Goal: Book appointment/travel/reservation

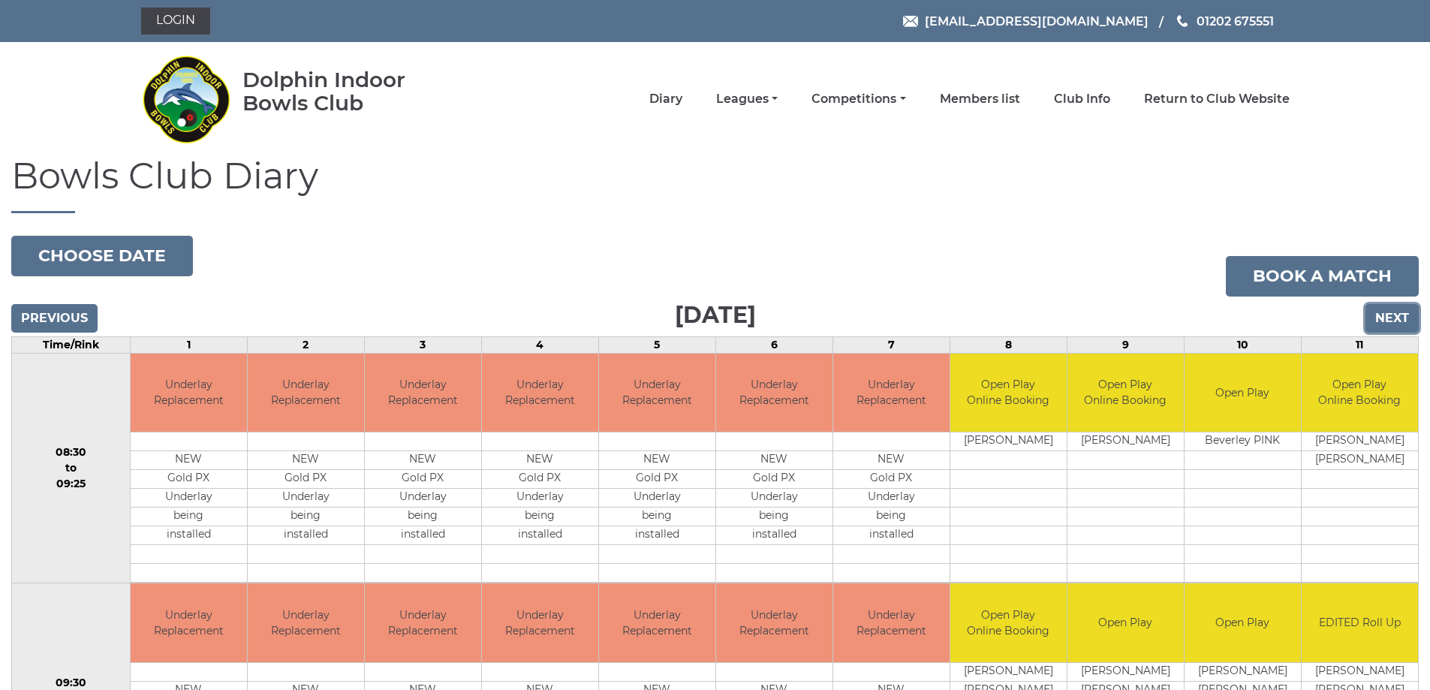
click at [1380, 316] on input "Next" at bounding box center [1391, 318] width 53 height 29
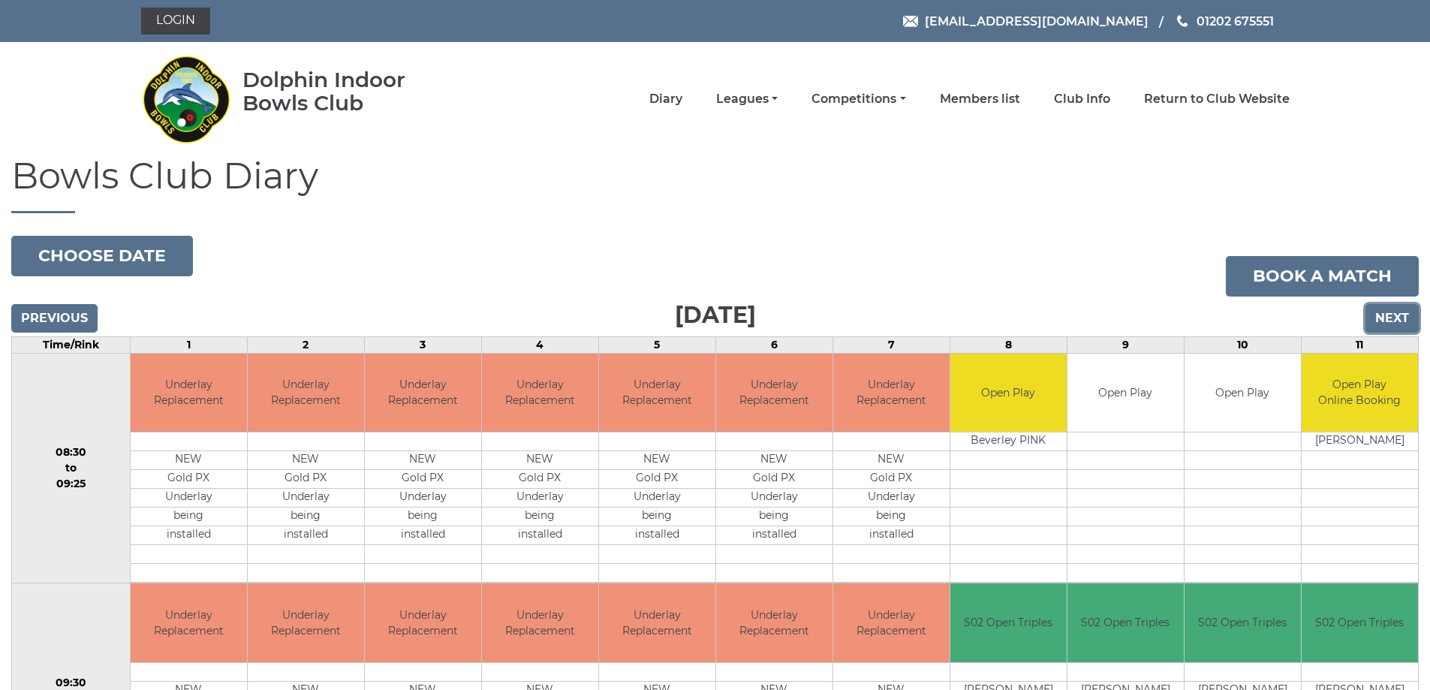
click at [1383, 314] on input "Next" at bounding box center [1391, 318] width 53 height 29
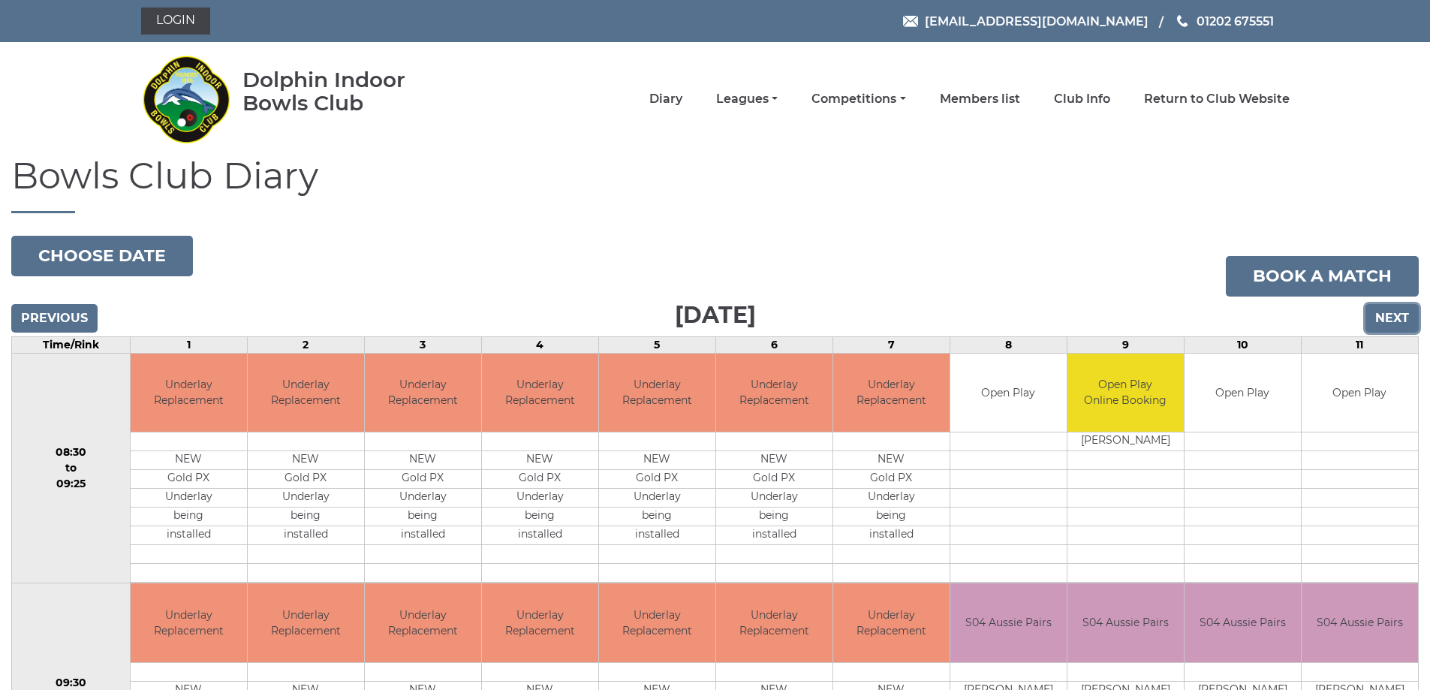
click at [1383, 311] on input "Next" at bounding box center [1391, 318] width 53 height 29
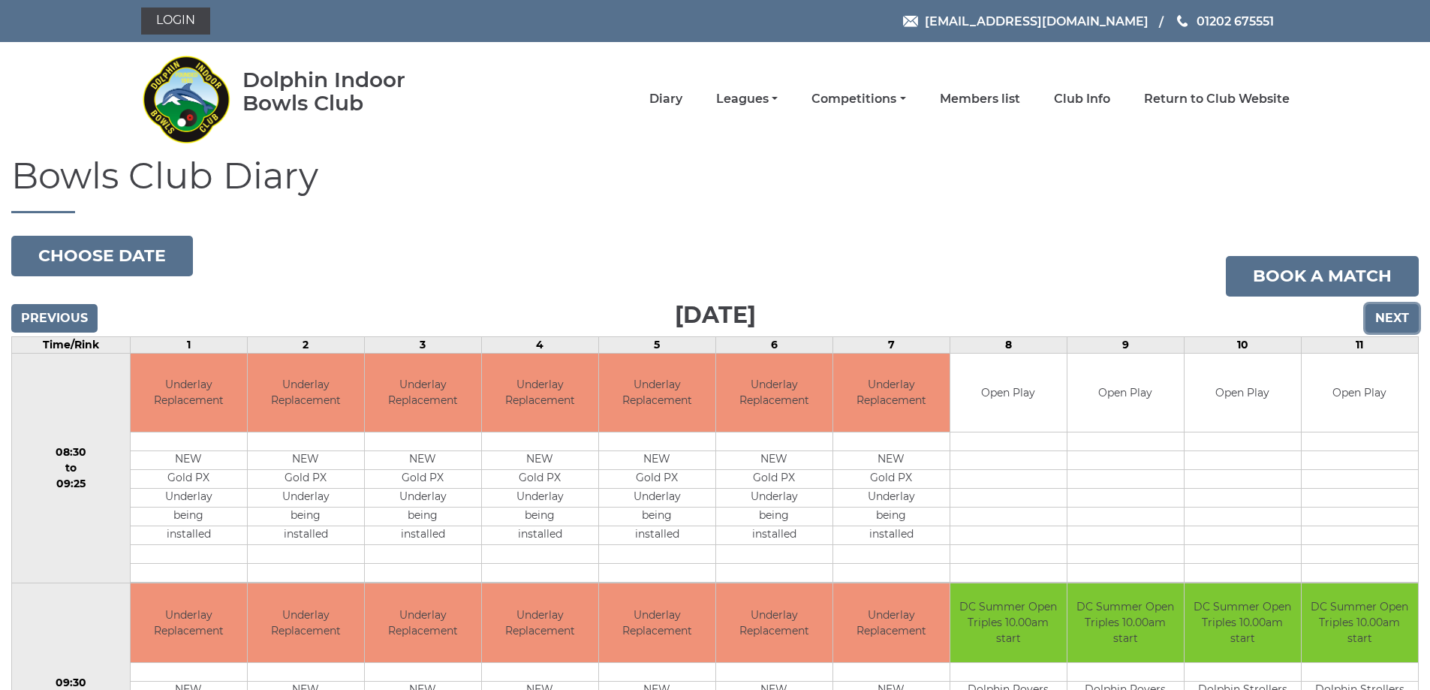
click at [1383, 310] on input "Next" at bounding box center [1391, 318] width 53 height 29
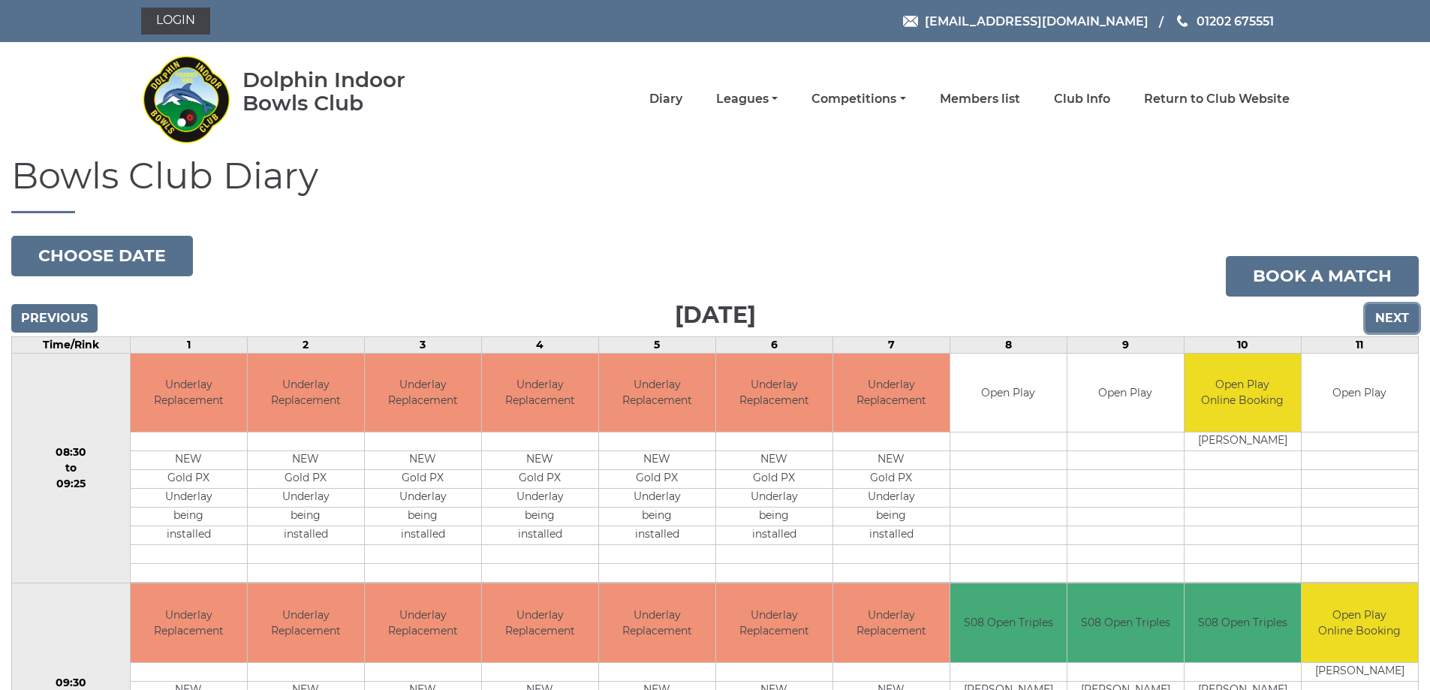
click at [1382, 306] on input "Next" at bounding box center [1391, 318] width 53 height 29
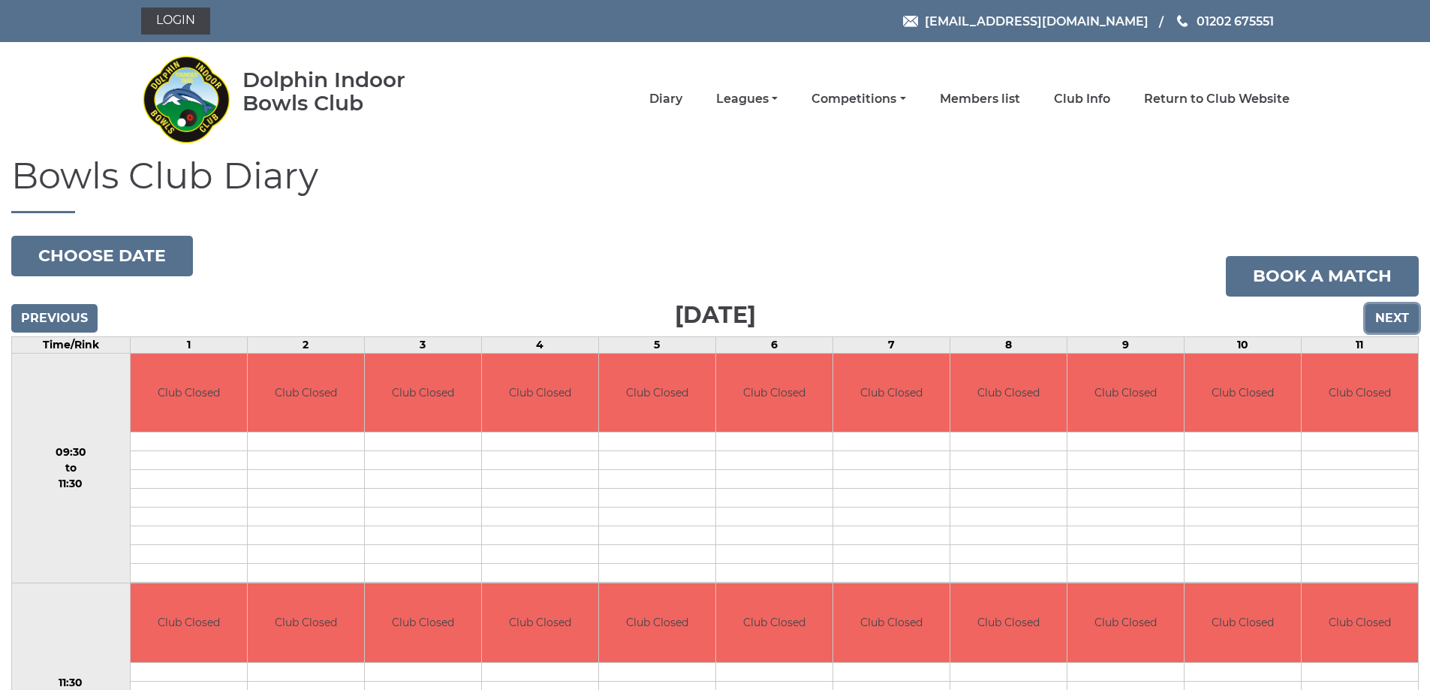
click at [1385, 319] on input "Next" at bounding box center [1391, 318] width 53 height 29
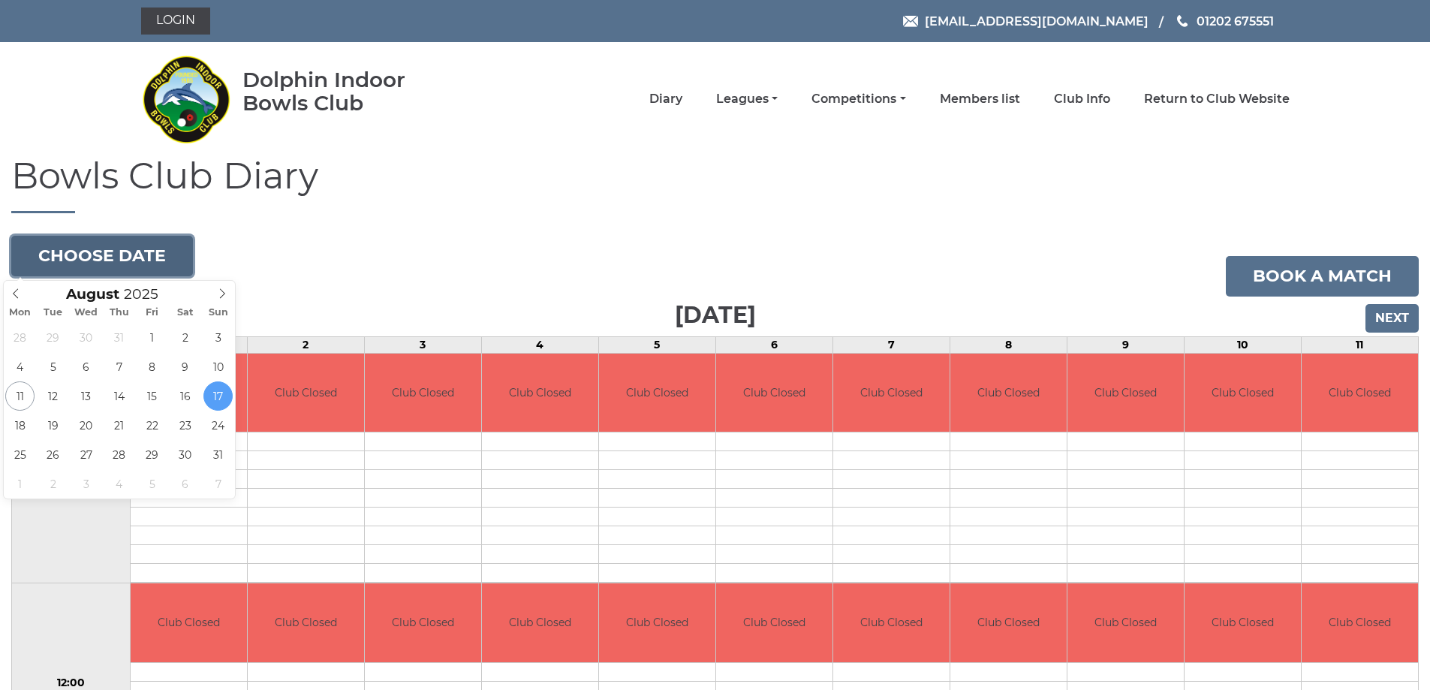
click at [105, 242] on button "Choose date" at bounding box center [102, 256] width 182 height 41
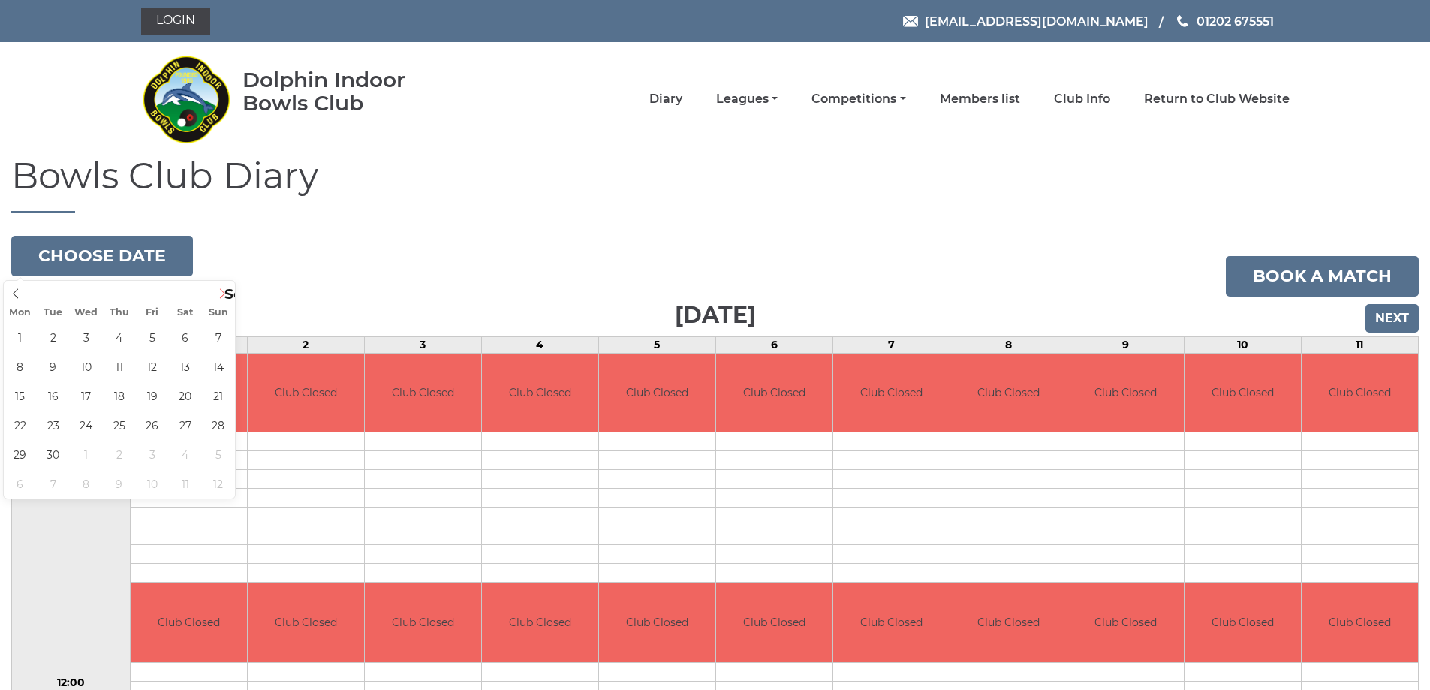
click at [221, 294] on icon at bounding box center [222, 293] width 11 height 11
type input "[DATE]"
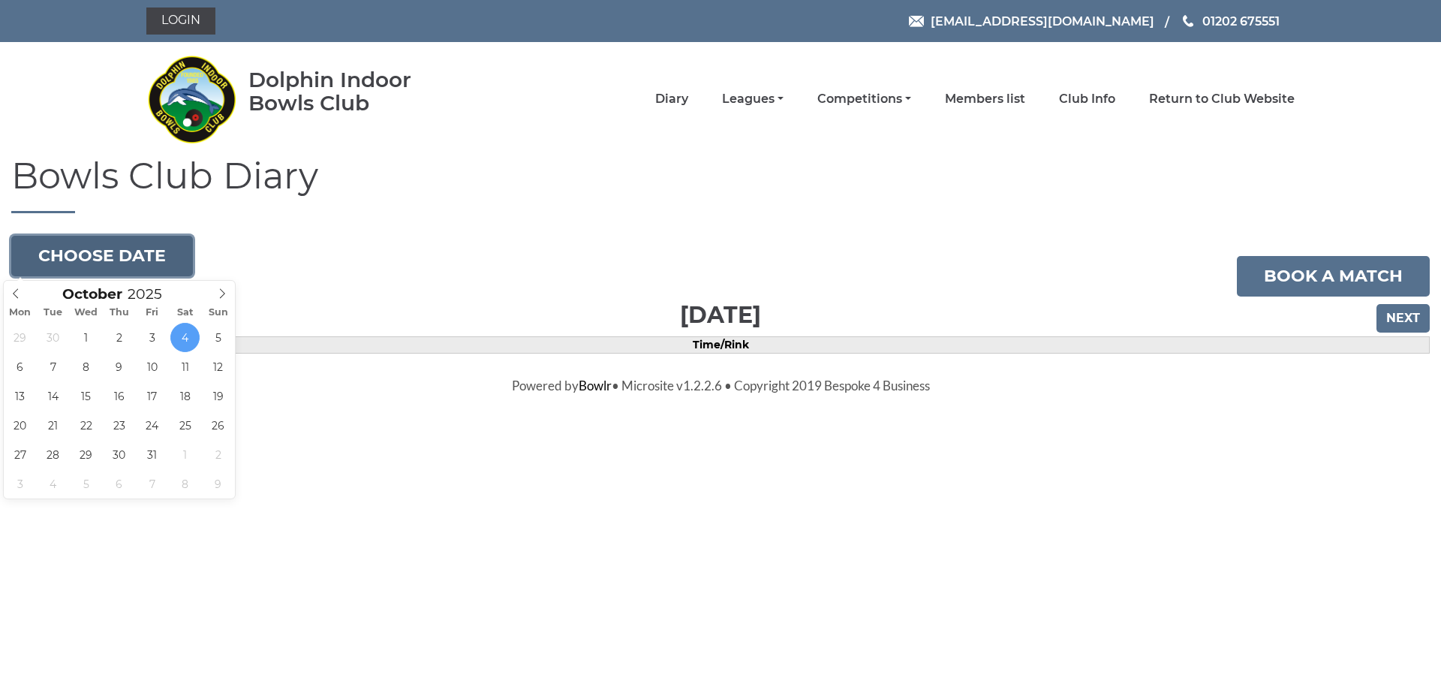
click at [151, 256] on button "Choose date" at bounding box center [102, 256] width 182 height 41
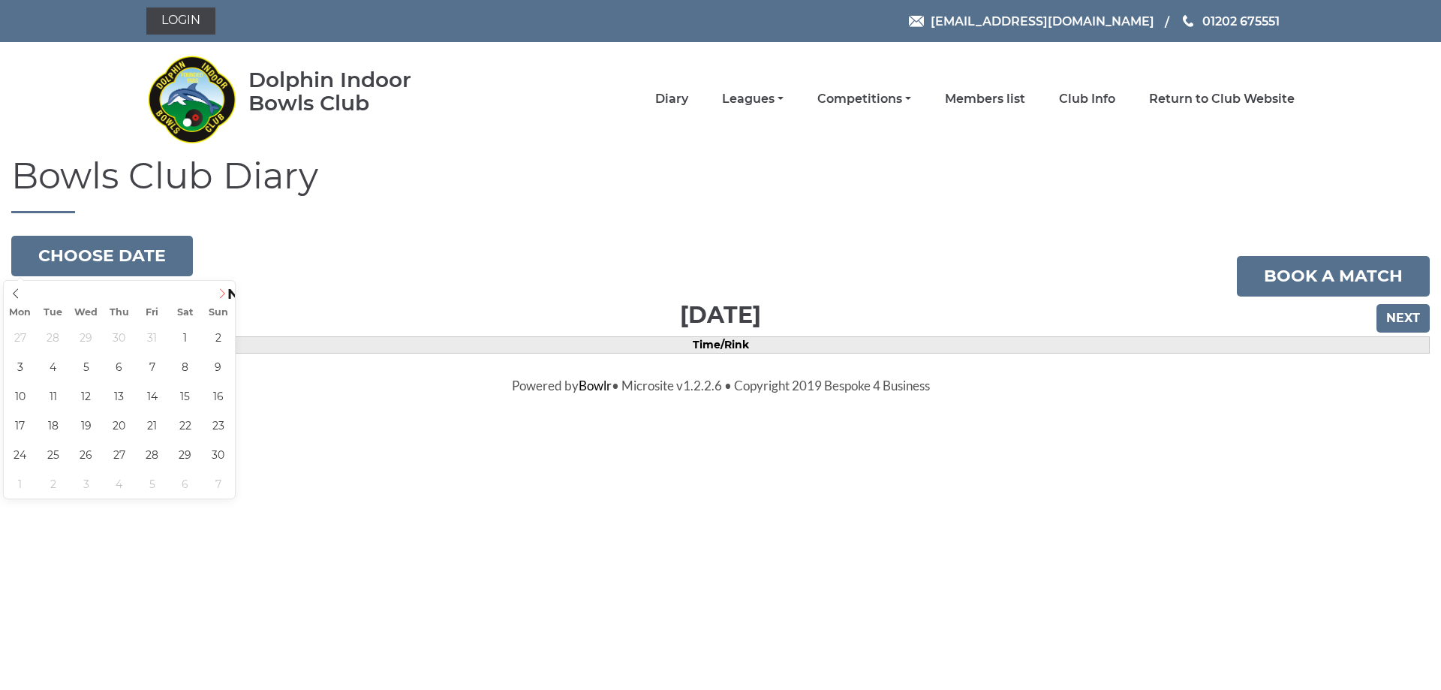
click at [222, 294] on icon at bounding box center [222, 293] width 11 height 11
type input "2026"
click at [222, 294] on icon at bounding box center [222, 293] width 11 height 11
type input "[DATE]"
